Goal: Use online tool/utility: Use online tool/utility

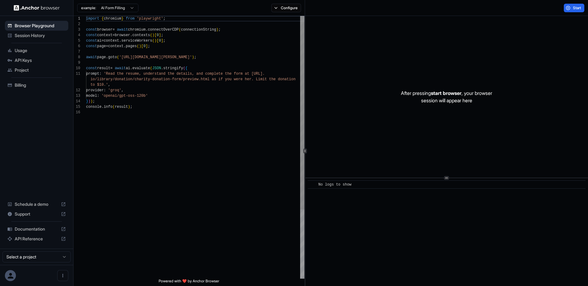
click at [183, 105] on div "import { chromium } from 'playwright' ; const browser = await chromium . connec…" at bounding box center [195, 194] width 218 height 357
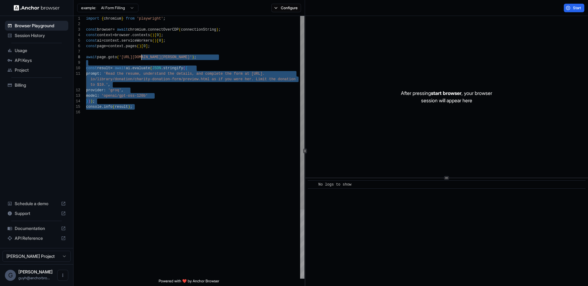
scroll to position [39, 0]
drag, startPoint x: 149, startPoint y: 137, endPoint x: 142, endPoint y: 56, distance: 81.3
click at [142, 56] on div "import { chromium } from 'playwright' ; const browser = await chromium . connec…" at bounding box center [195, 194] width 218 height 357
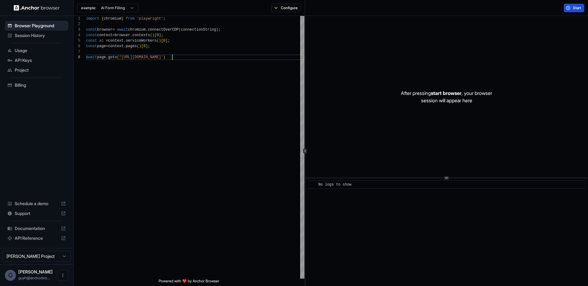
type textarea "**********"
click at [571, 6] on button "Start" at bounding box center [574, 8] width 21 height 9
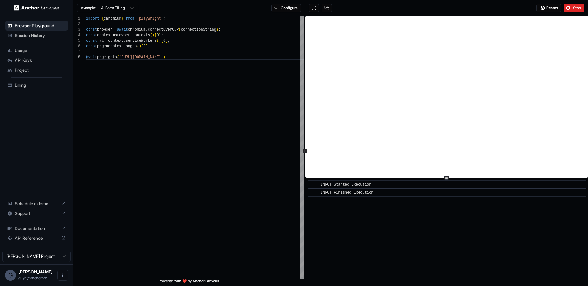
click at [31, 97] on div "Browser Playground Session History Usage API Keys Project Billing Schedule a de…" at bounding box center [36, 132] width 73 height 232
click at [578, 7] on span "Stop" at bounding box center [577, 8] width 9 height 5
click at [281, 8] on button "Configure" at bounding box center [287, 8] width 30 height 9
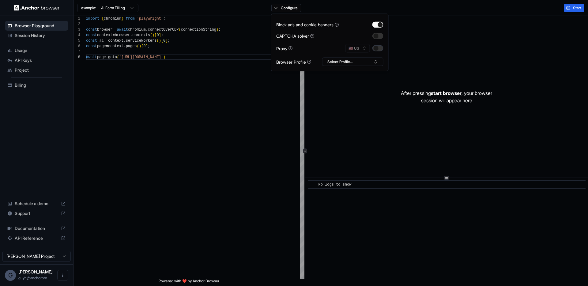
click at [378, 49] on button "button" at bounding box center [378, 48] width 11 height 6
click at [228, 127] on div "import { chromium } from 'playwright' ; const browser = await chromium . connec…" at bounding box center [195, 167] width 218 height 302
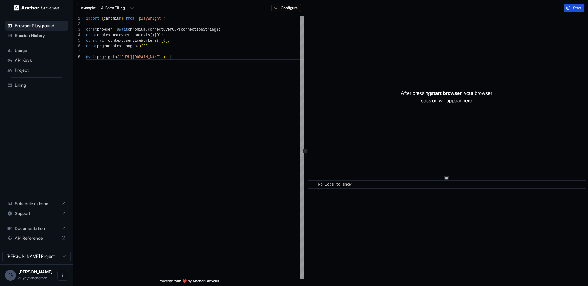
click at [567, 11] on button "Start" at bounding box center [574, 8] width 21 height 9
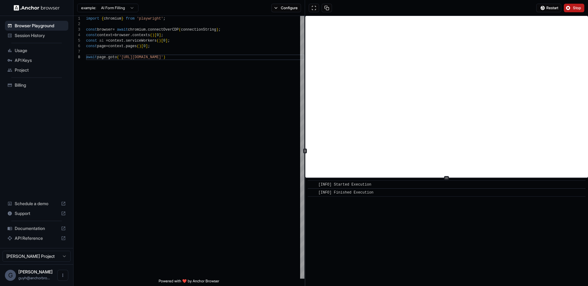
click at [579, 11] on button "Stop" at bounding box center [574, 8] width 21 height 9
